Goal: Task Accomplishment & Management: Use online tool/utility

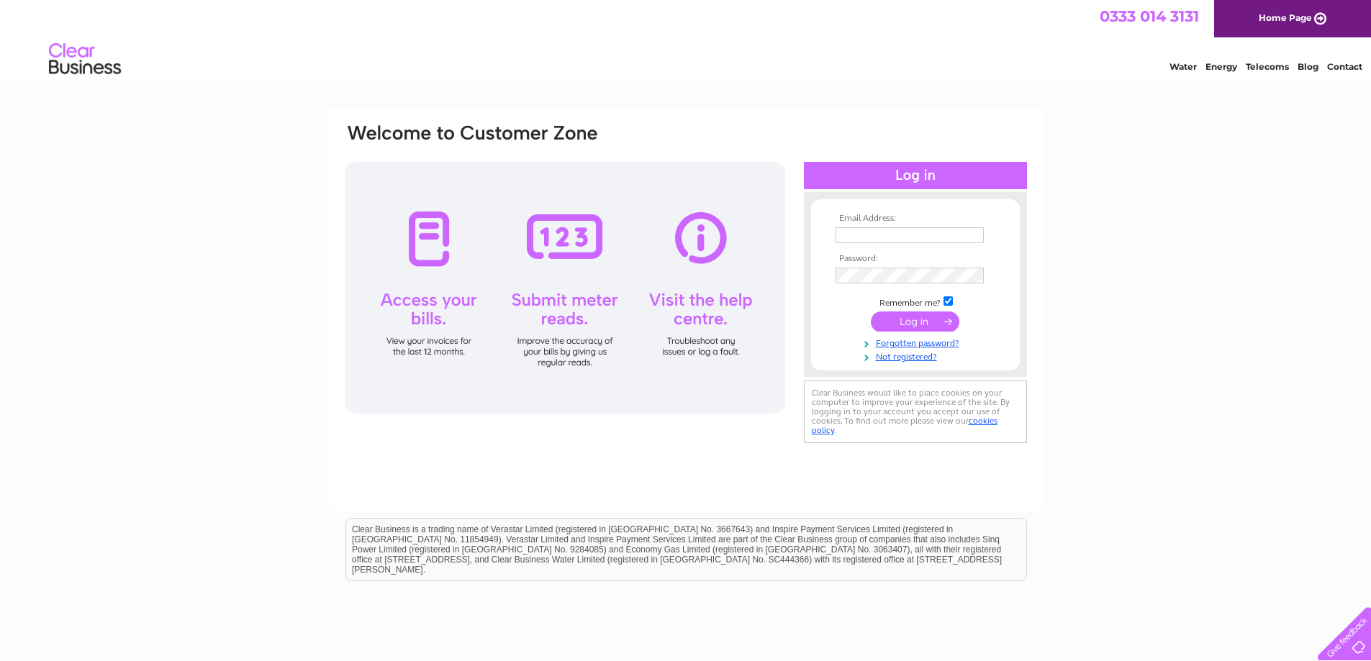
type input "finance@bercotts.co.uk"
click at [904, 320] on input "submit" at bounding box center [915, 322] width 89 height 20
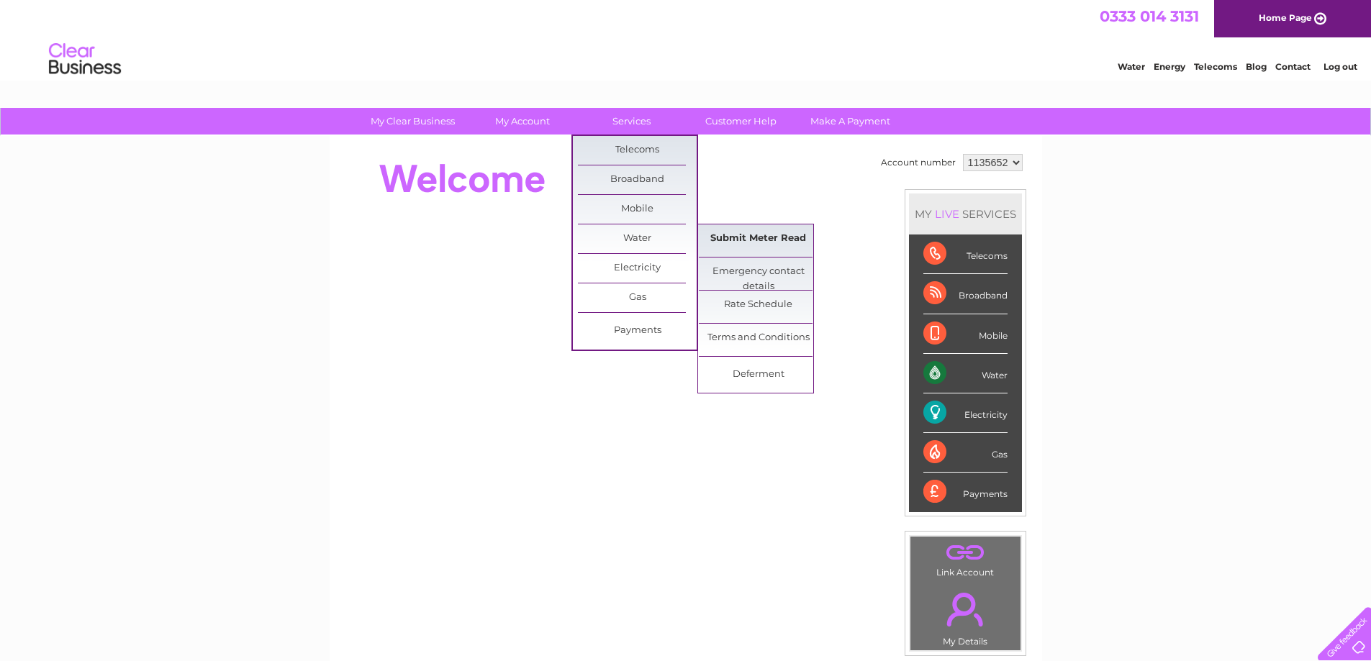
click at [776, 233] on link "Submit Meter Read" at bounding box center [758, 239] width 119 height 29
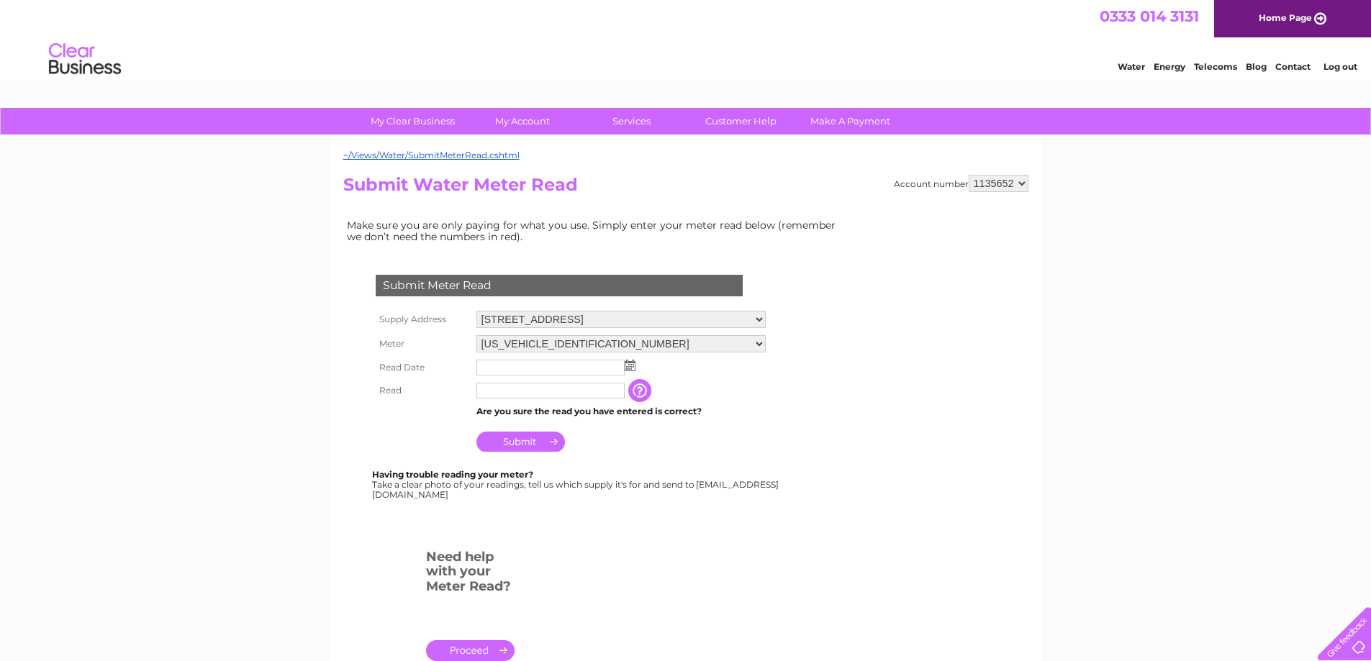
click at [635, 364] on td at bounding box center [621, 367] width 296 height 23
click at [627, 365] on img at bounding box center [630, 366] width 11 height 12
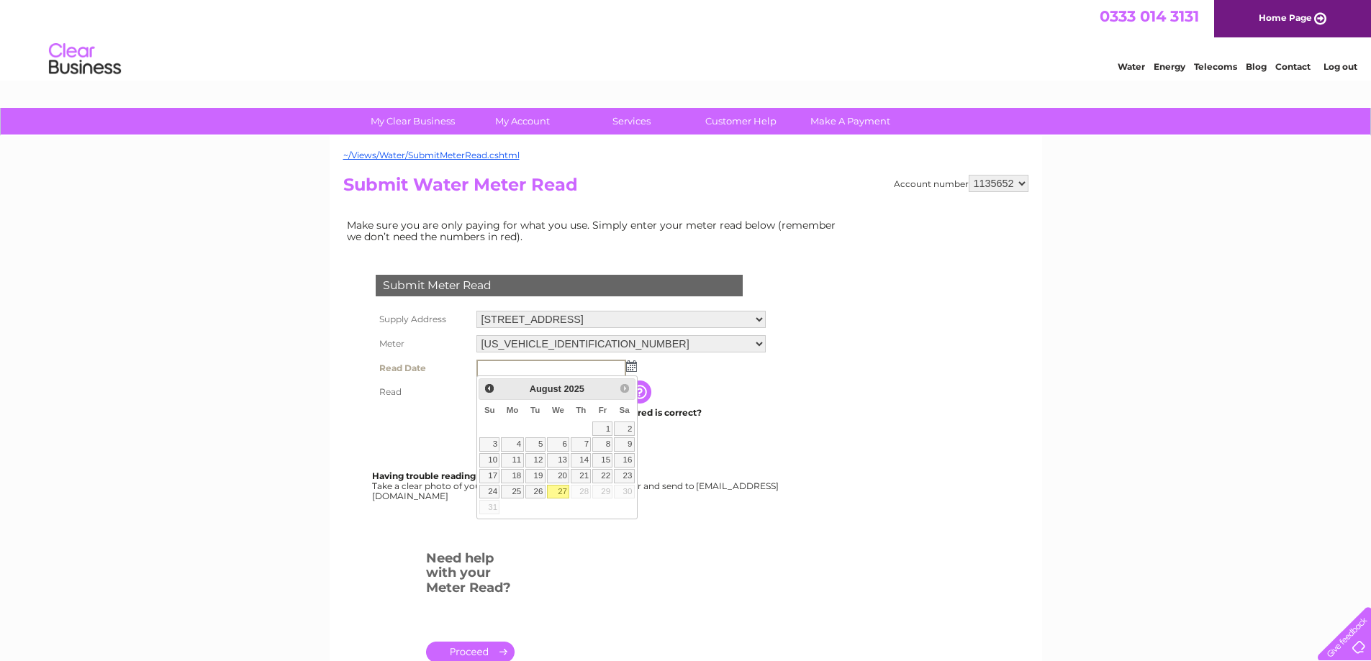
click at [556, 490] on link "27" at bounding box center [558, 492] width 23 height 14
type input "[DATE]"
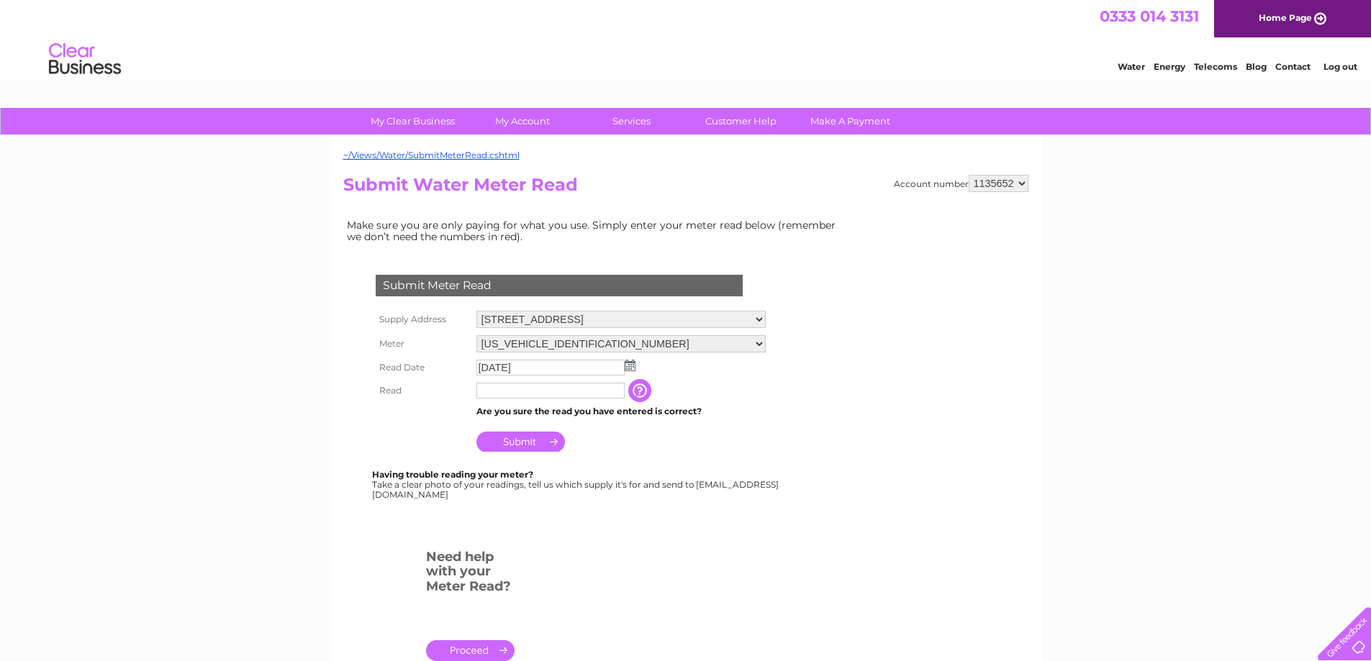
click at [535, 393] on input "text" at bounding box center [550, 391] width 148 height 16
type input "56"
click at [526, 447] on input "Submit" at bounding box center [520, 442] width 89 height 20
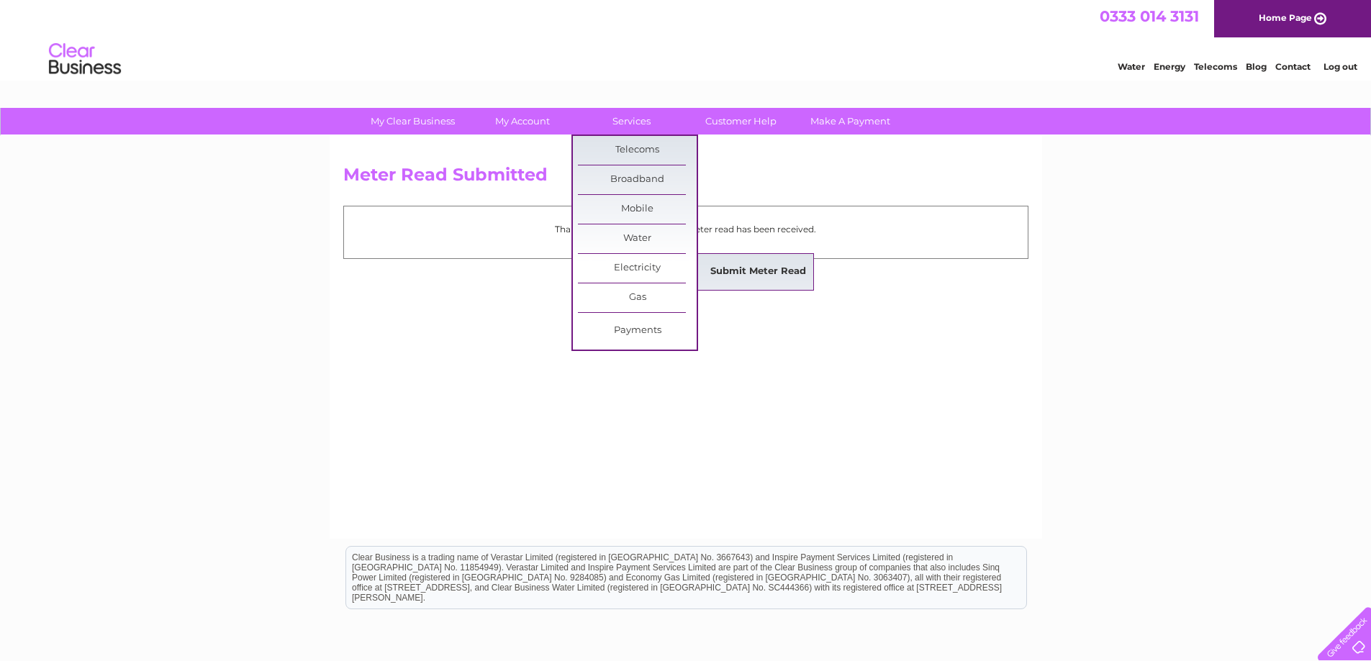
click at [719, 268] on link "Submit Meter Read" at bounding box center [758, 272] width 119 height 29
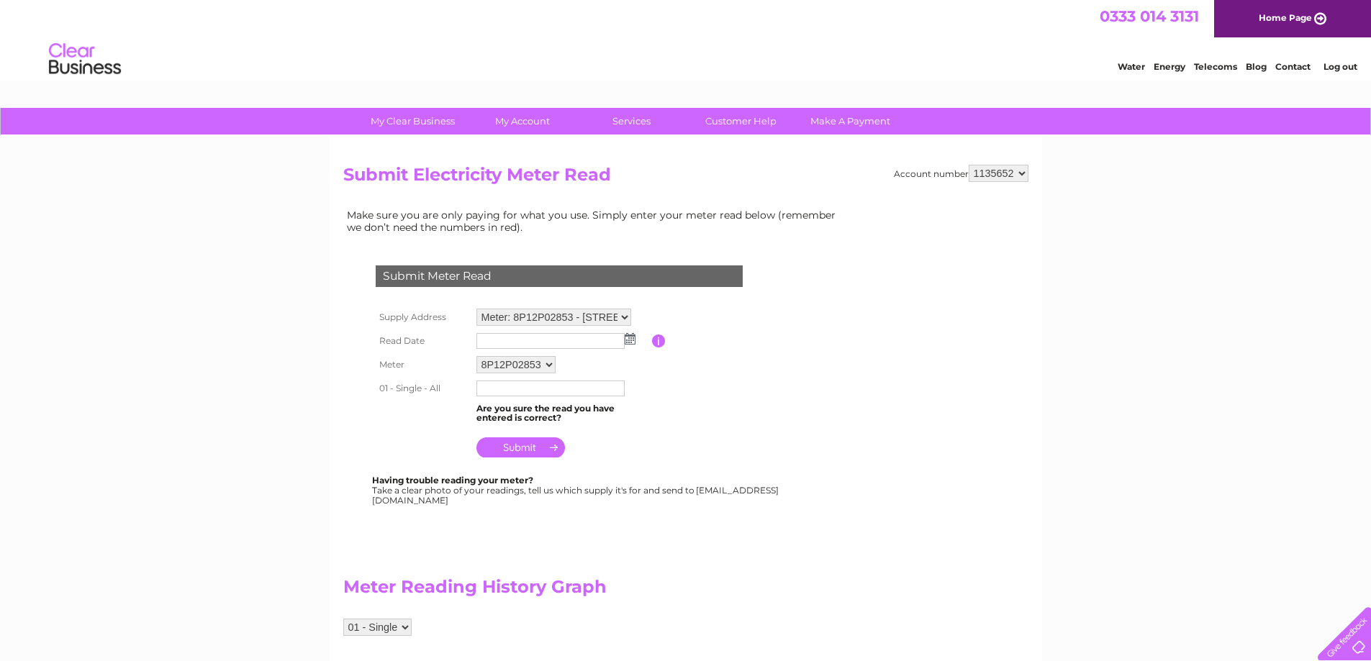
click at [631, 335] on img at bounding box center [630, 339] width 11 height 12
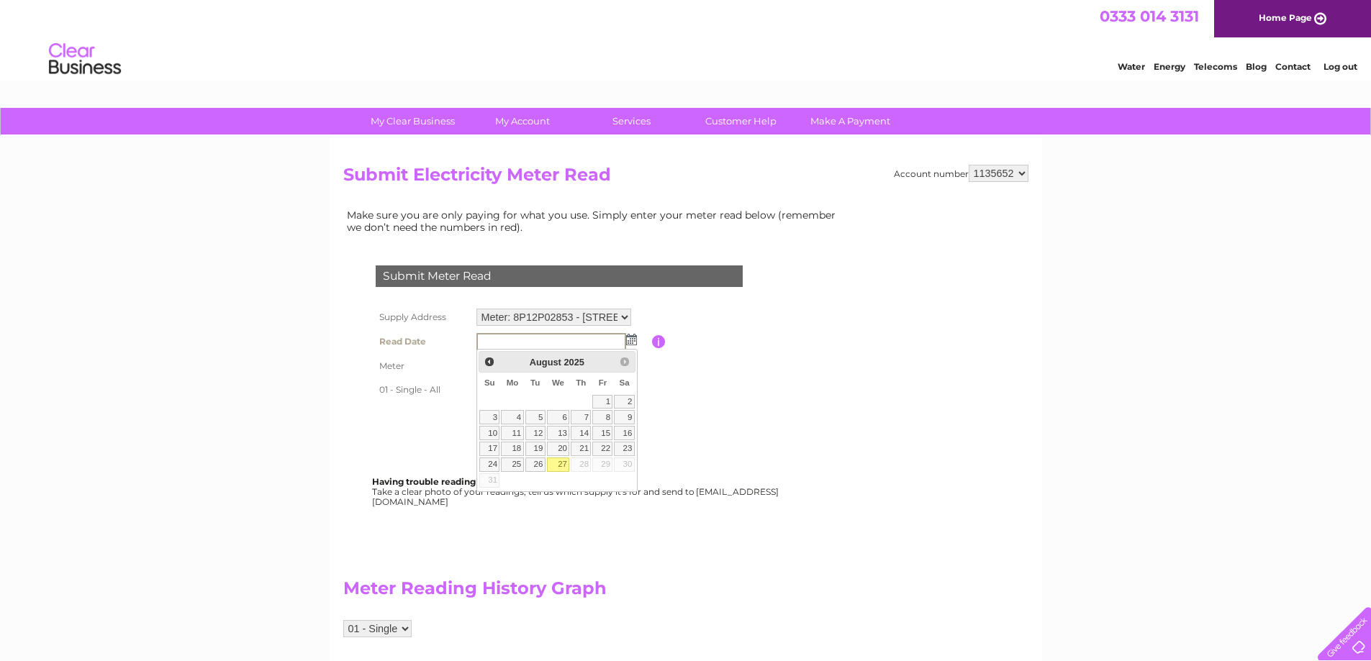
click at [554, 466] on link "27" at bounding box center [558, 465] width 23 height 14
type input "[DATE]"
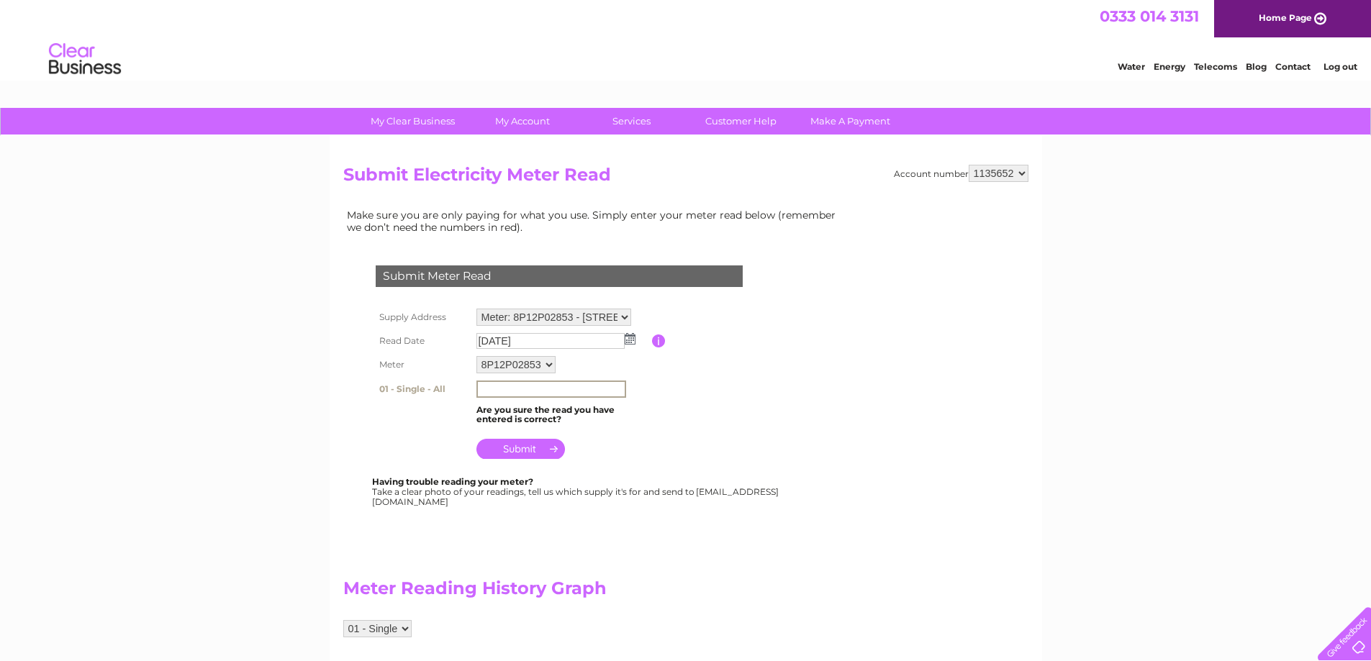
click at [534, 391] on input "text" at bounding box center [551, 389] width 150 height 17
type input "96354"
click at [525, 445] on input "submit" at bounding box center [520, 448] width 89 height 20
